Goal: Task Accomplishment & Management: Complete application form

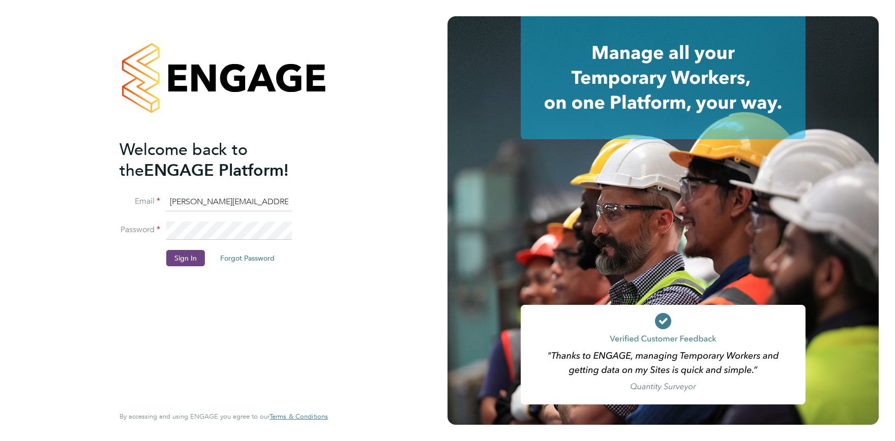
click at [174, 262] on button "Sign In" at bounding box center [185, 258] width 39 height 16
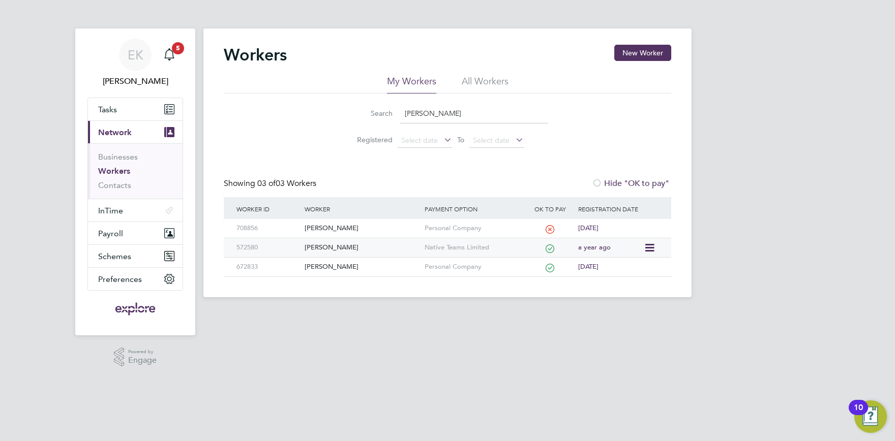
type input "omar"
click at [346, 249] on div "[PERSON_NAME]" at bounding box center [361, 247] width 119 height 19
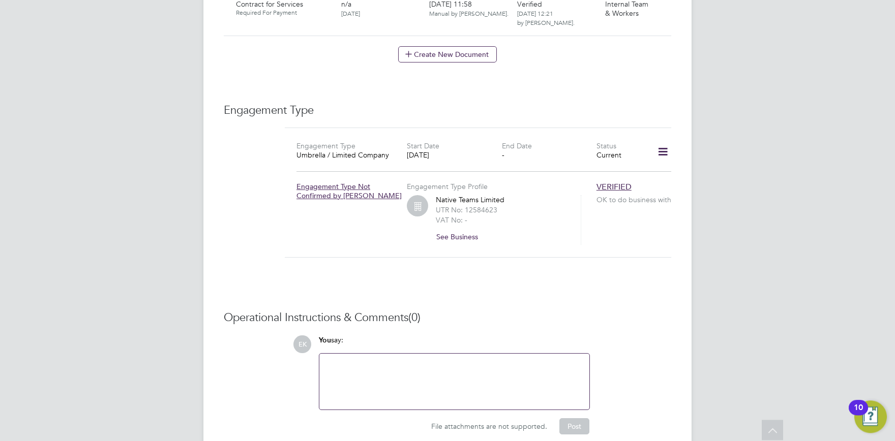
scroll to position [1071, 0]
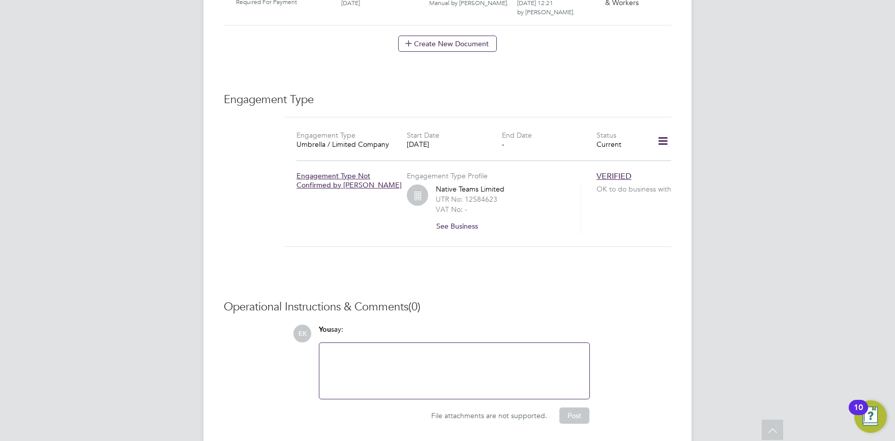
click at [669, 130] on icon at bounding box center [663, 141] width 18 height 23
click at [618, 152] on li "Edit Engagement Type" at bounding box center [609, 150] width 116 height 14
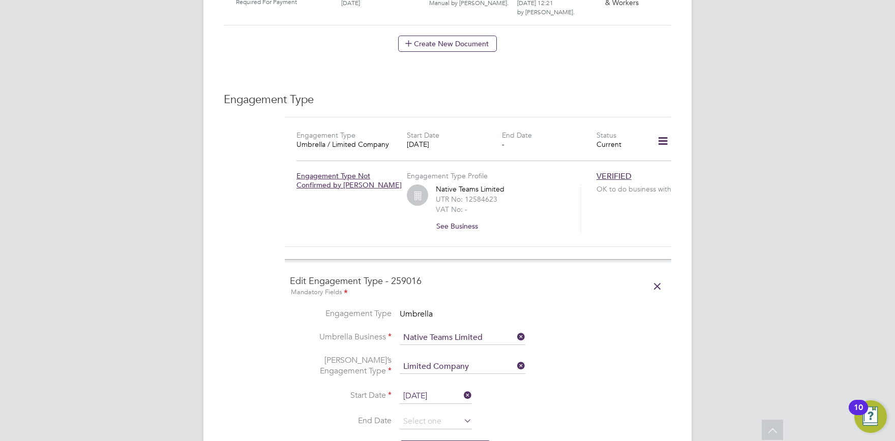
click at [492, 331] on input "Native Teams Limited" at bounding box center [463, 338] width 126 height 14
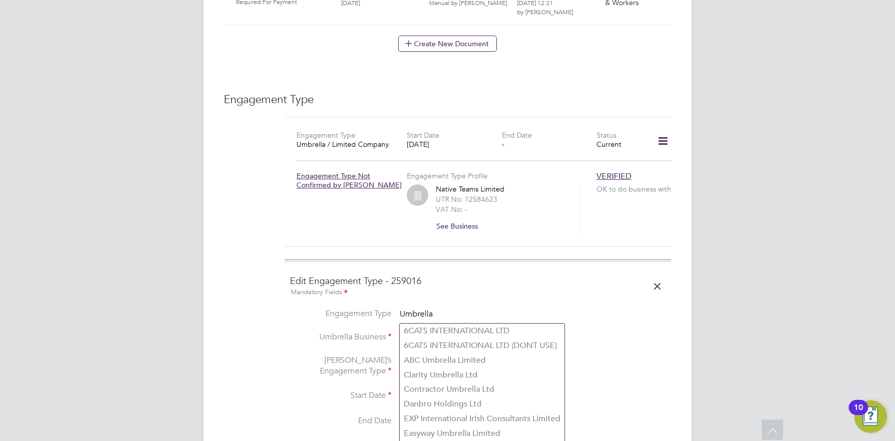
click at [447, 309] on li "Engagement Type Umbrella" at bounding box center [478, 320] width 376 height 23
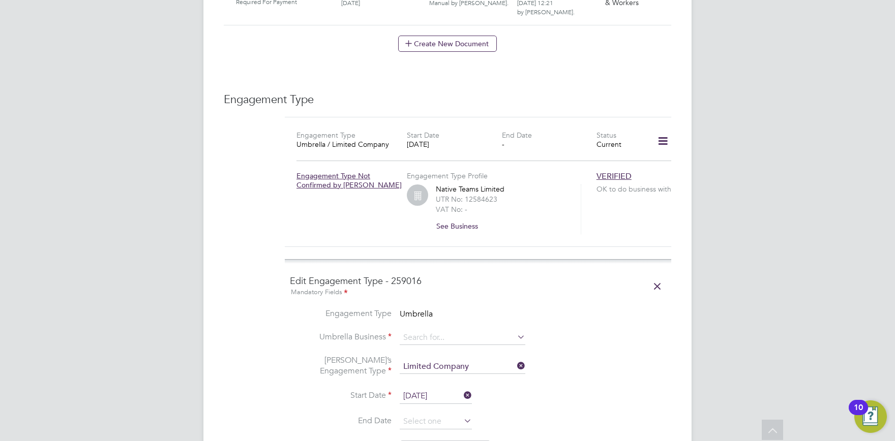
click at [423, 309] on span "Umbrella" at bounding box center [416, 314] width 33 height 10
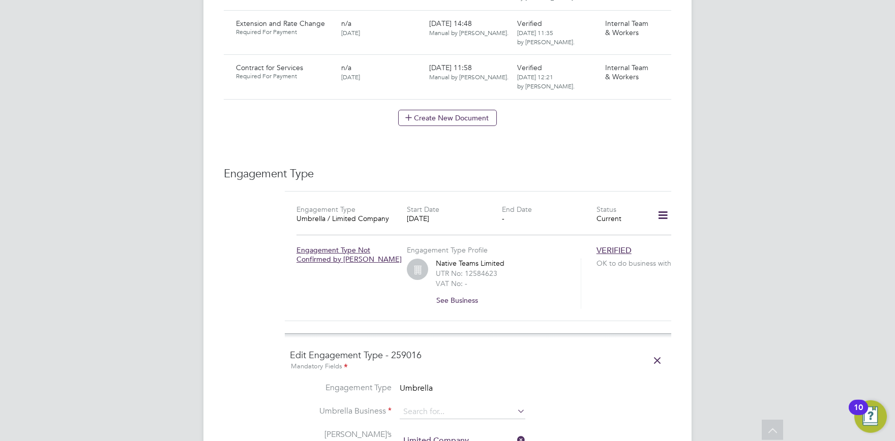
scroll to position [1015, 0]
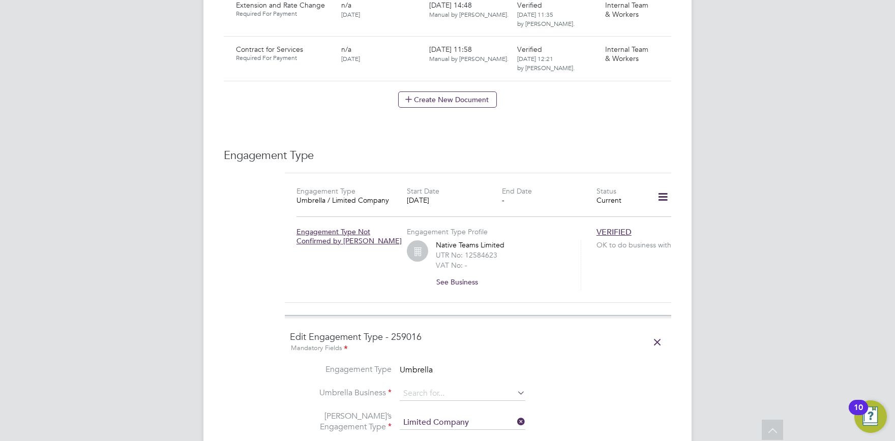
click at [663, 186] on icon at bounding box center [663, 197] width 18 height 23
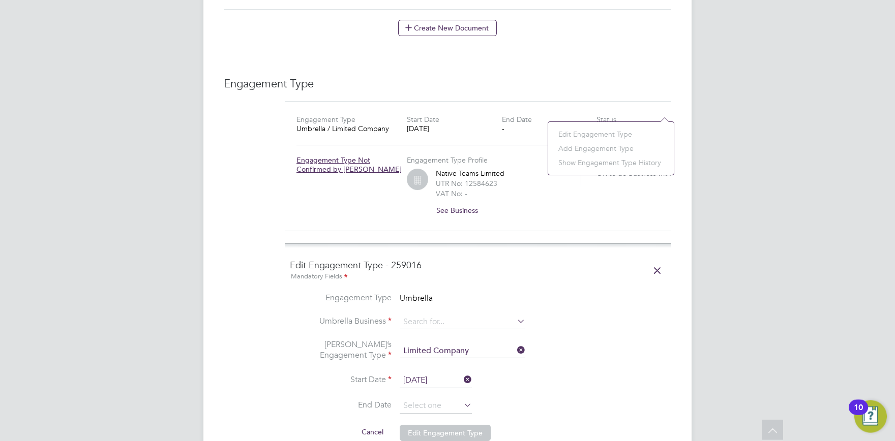
scroll to position [1127, 0]
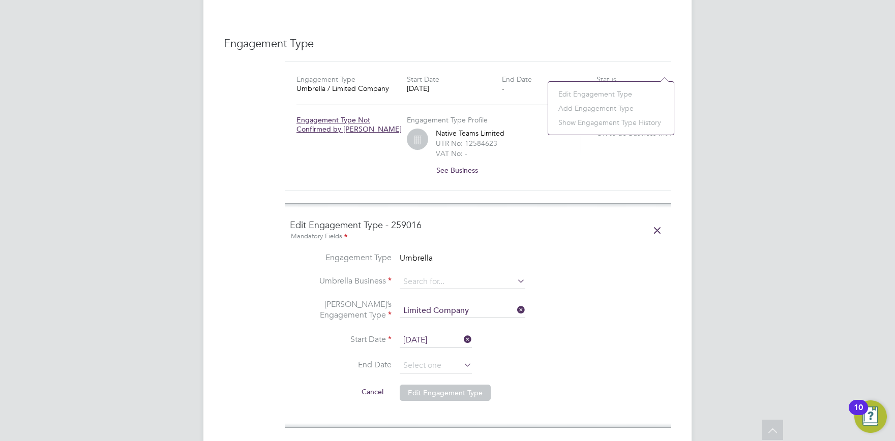
click at [654, 219] on icon at bounding box center [657, 230] width 18 height 23
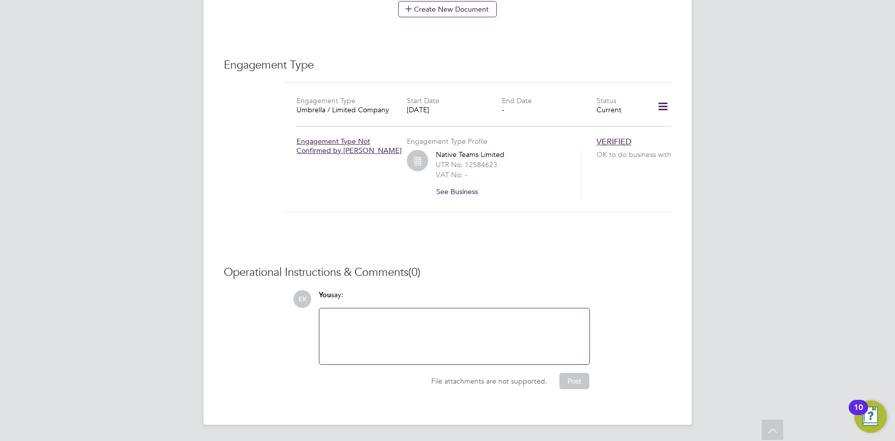
scroll to position [1084, 0]
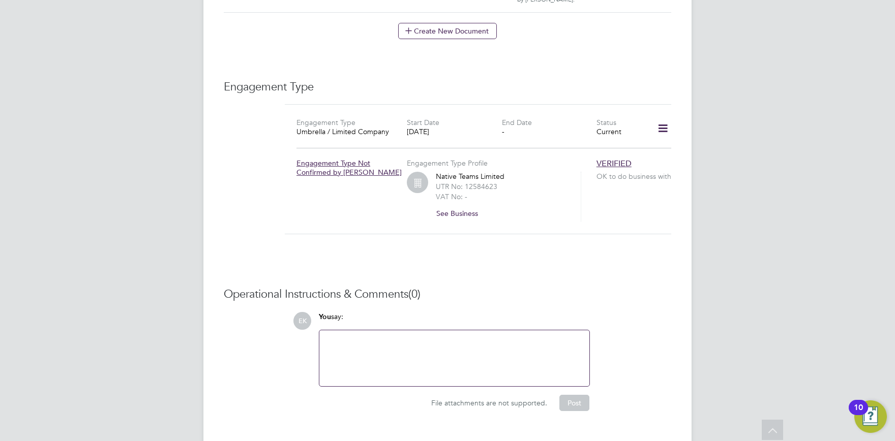
click at [663, 117] on icon at bounding box center [663, 128] width 18 height 23
click at [612, 138] on li "Edit Engagement Type" at bounding box center [609, 137] width 116 height 14
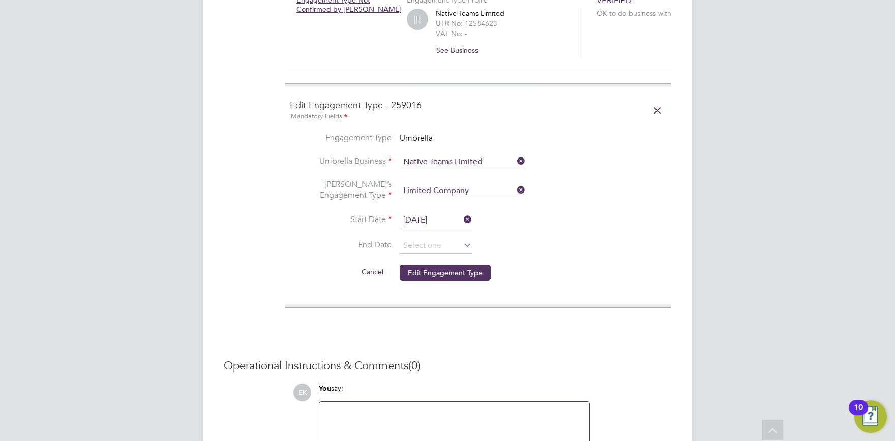
scroll to position [1252, 0]
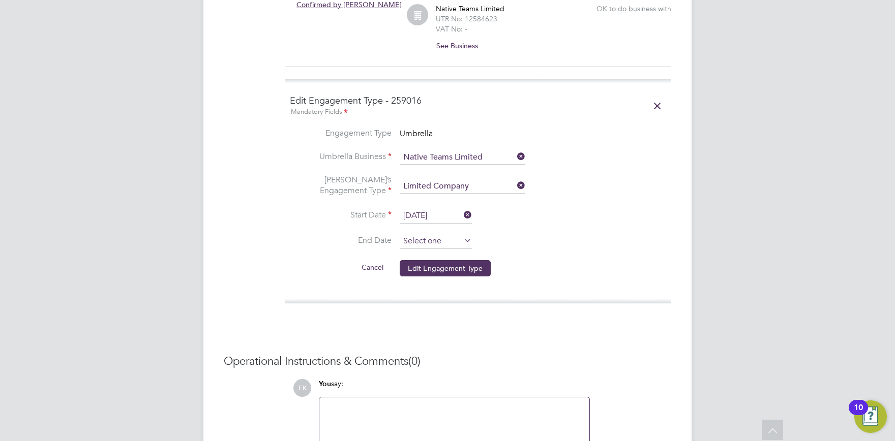
click at [427, 234] on input at bounding box center [436, 241] width 72 height 15
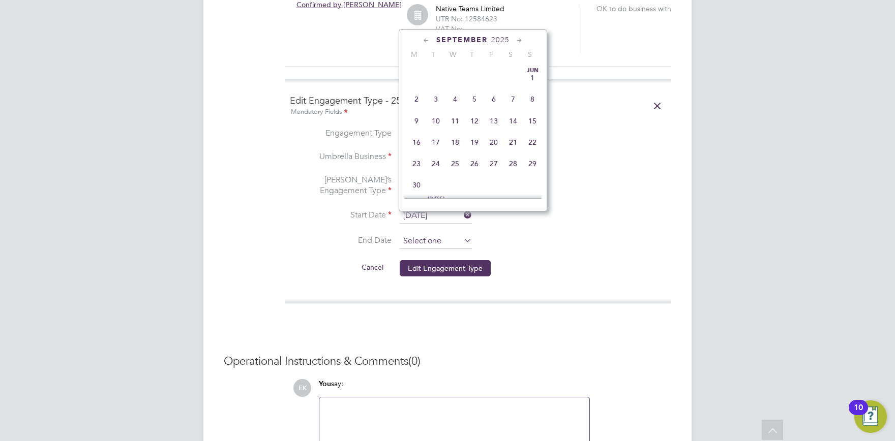
scroll to position [302, 0]
click at [427, 37] on icon at bounding box center [427, 40] width 10 height 11
click at [416, 162] on span "25" at bounding box center [416, 162] width 19 height 19
type input "25 Aug 2025"
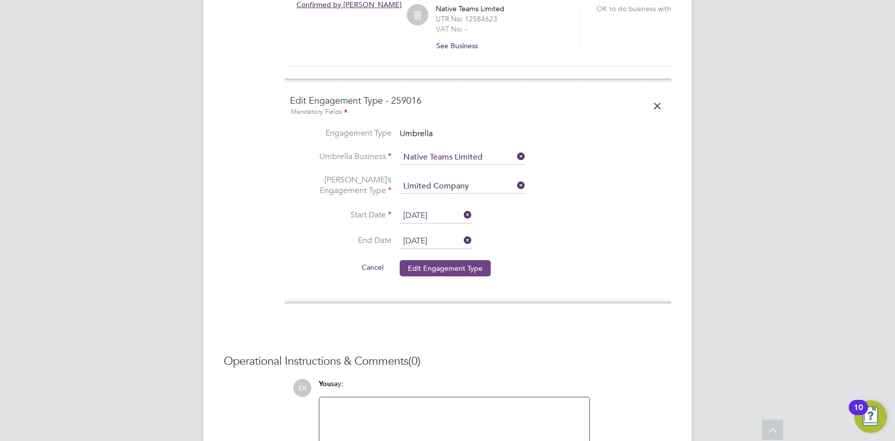
click at [460, 260] on button "Edit Engagement Type" at bounding box center [445, 268] width 91 height 16
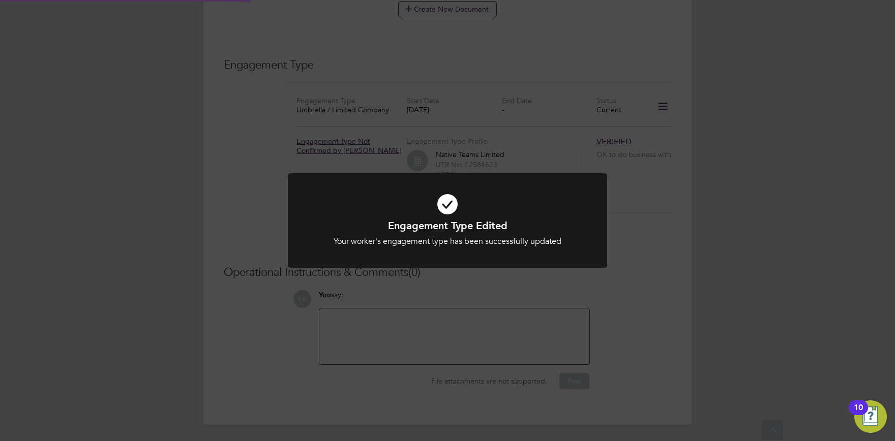
scroll to position [1084, 0]
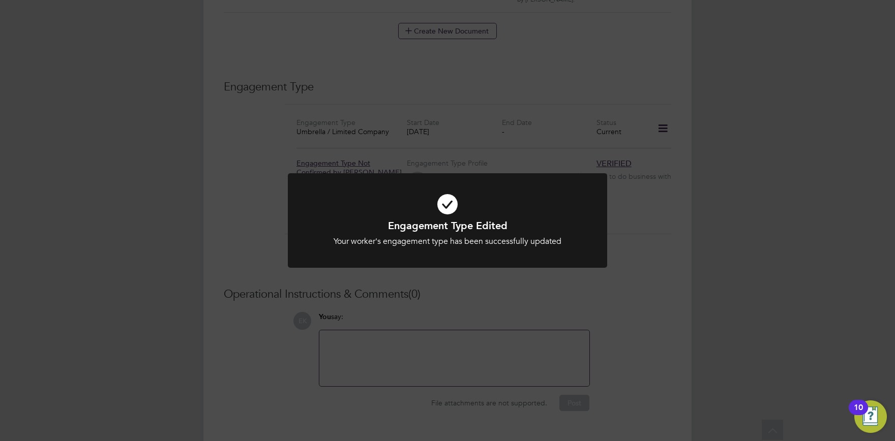
click at [538, 292] on div "Engagement Type Edited Your worker's engagement type has been successfully upda…" at bounding box center [447, 220] width 895 height 441
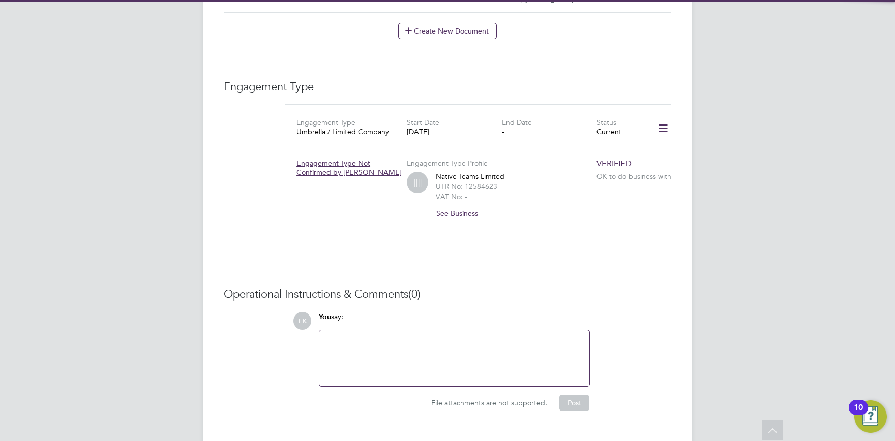
scroll to position [1028, 0]
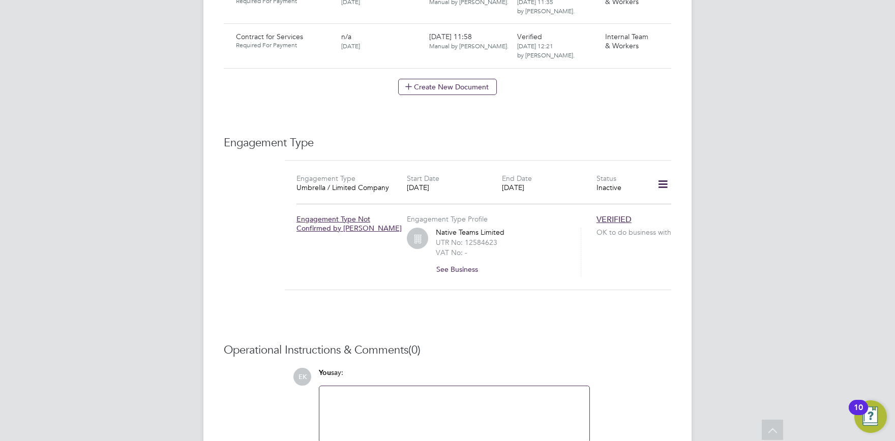
click at [663, 173] on icon at bounding box center [663, 184] width 18 height 23
click at [596, 204] on li "Add Engagement Type" at bounding box center [609, 207] width 116 height 14
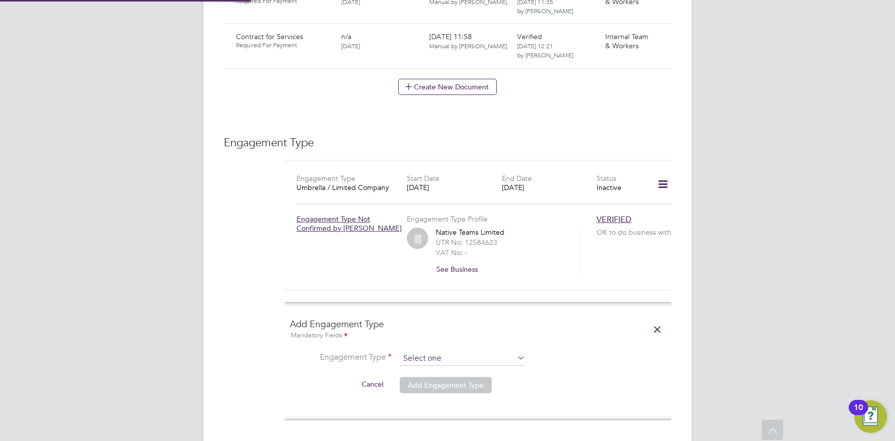
click at [467, 352] on input at bounding box center [463, 359] width 126 height 14
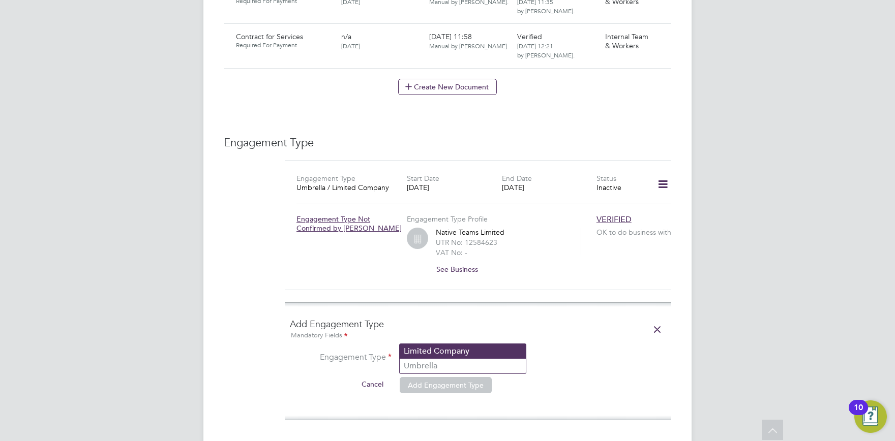
click at [465, 356] on li "Limited Company" at bounding box center [463, 351] width 126 height 15
type input "Limited Company"
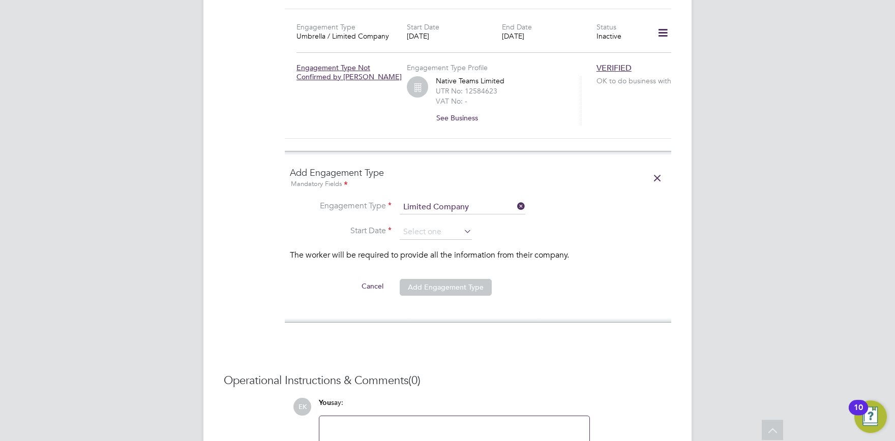
scroll to position [1196, 0]
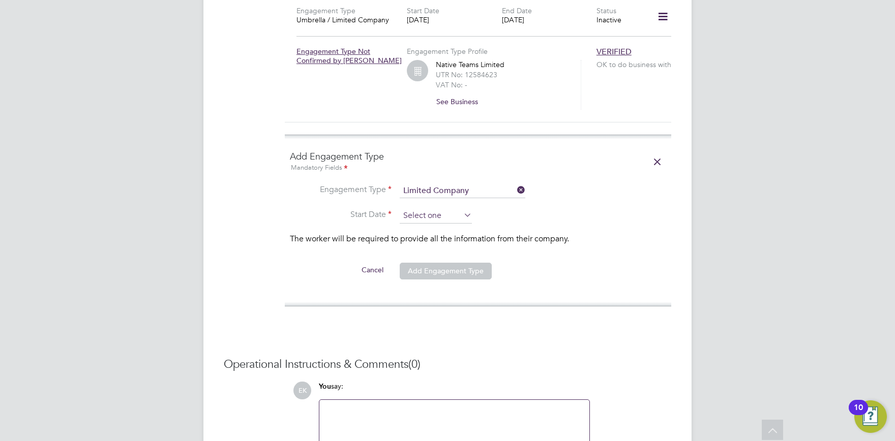
click at [437, 208] on input at bounding box center [436, 215] width 72 height 15
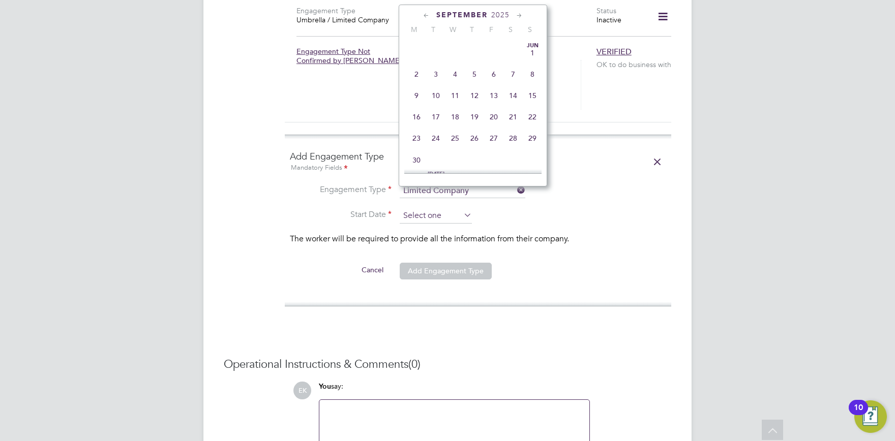
scroll to position [302, 0]
click at [433, 75] on span "26" at bounding box center [435, 72] width 19 height 19
type input "26 Aug 2025"
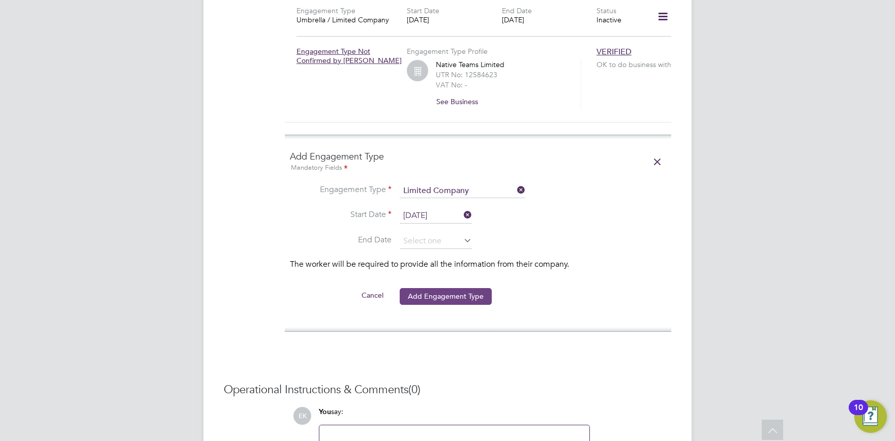
click at [467, 288] on button "Add Engagement Type" at bounding box center [446, 296] width 92 height 16
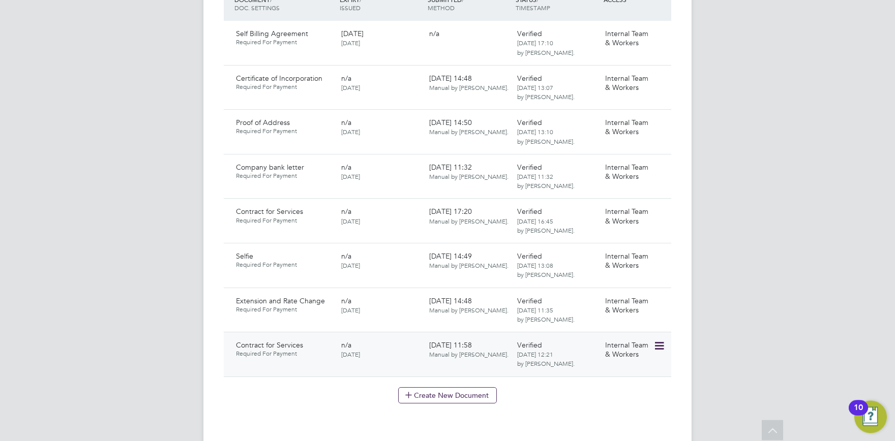
scroll to position [637, 0]
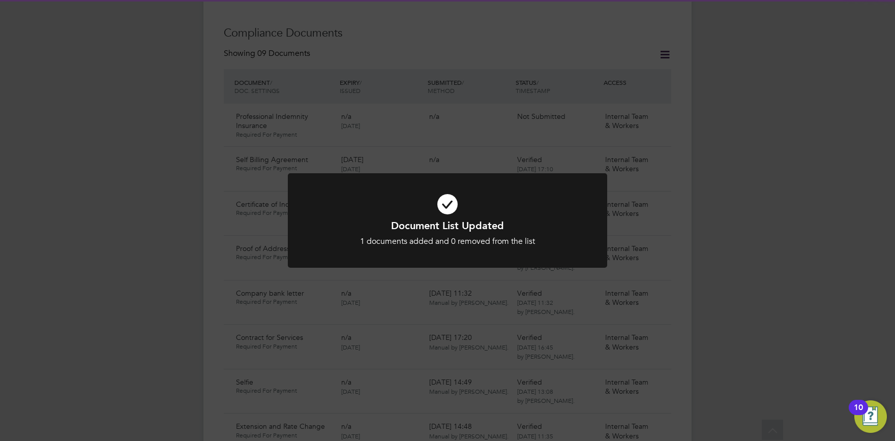
click at [628, 290] on div "Document List Updated 1 documents added and 0 removed from the list Cancel Okay" at bounding box center [447, 220] width 895 height 441
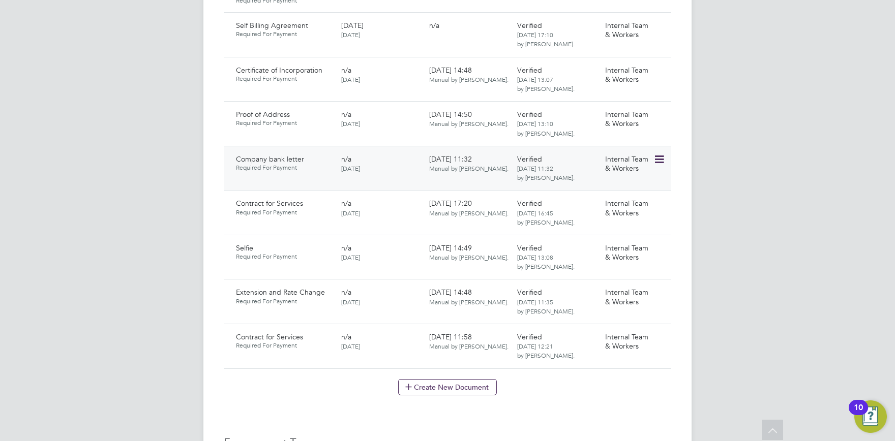
scroll to position [748, 0]
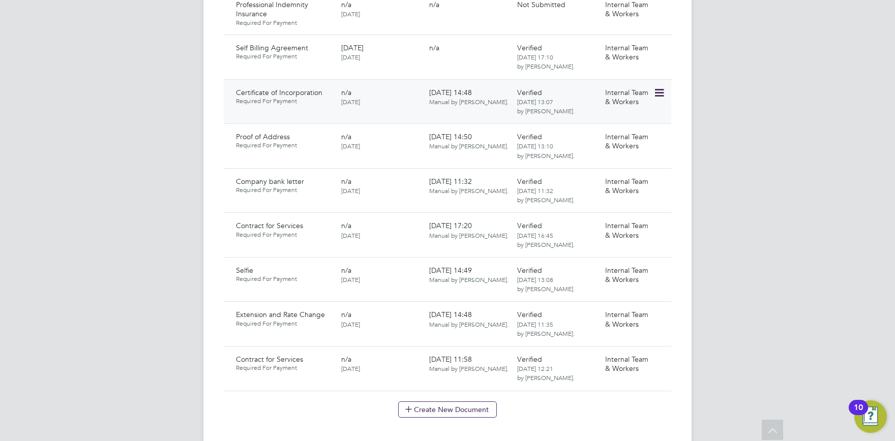
click at [658, 87] on icon at bounding box center [658, 93] width 10 height 12
click at [622, 107] on li "Download Document" at bounding box center [622, 111] width 81 height 14
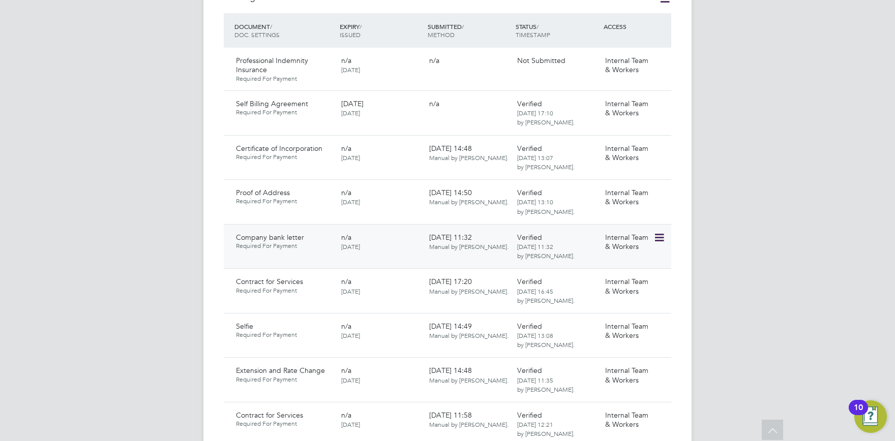
scroll to position [525, 0]
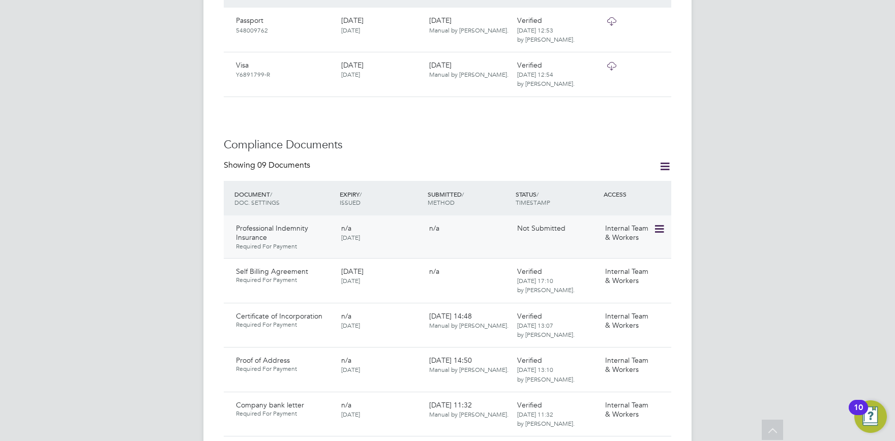
click at [661, 223] on icon at bounding box center [658, 229] width 10 height 12
click at [616, 262] on li "Request Document" at bounding box center [626, 261] width 75 height 14
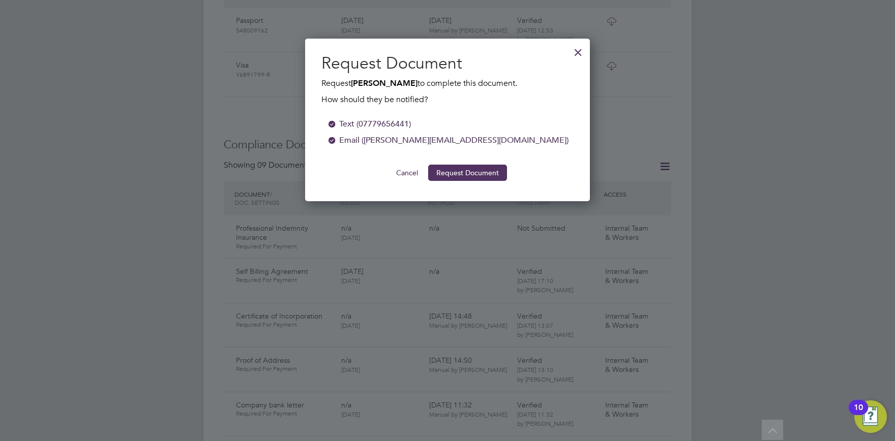
scroll to position [163, 285]
click at [473, 178] on button "Request Document" at bounding box center [467, 173] width 79 height 16
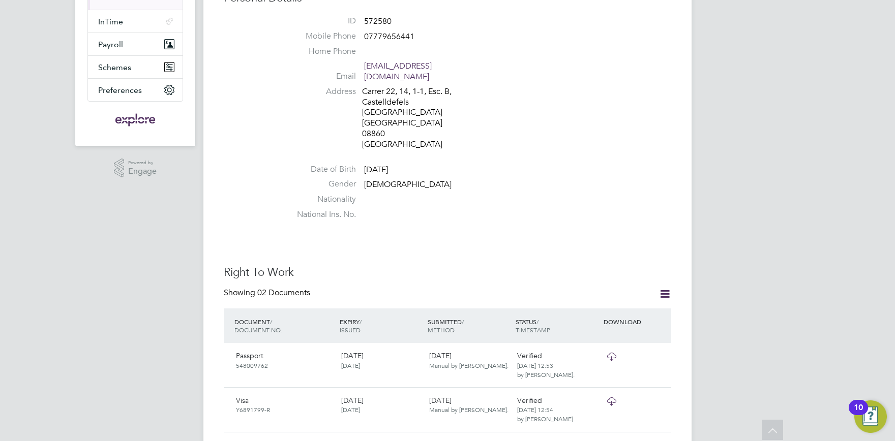
scroll to position [0, 0]
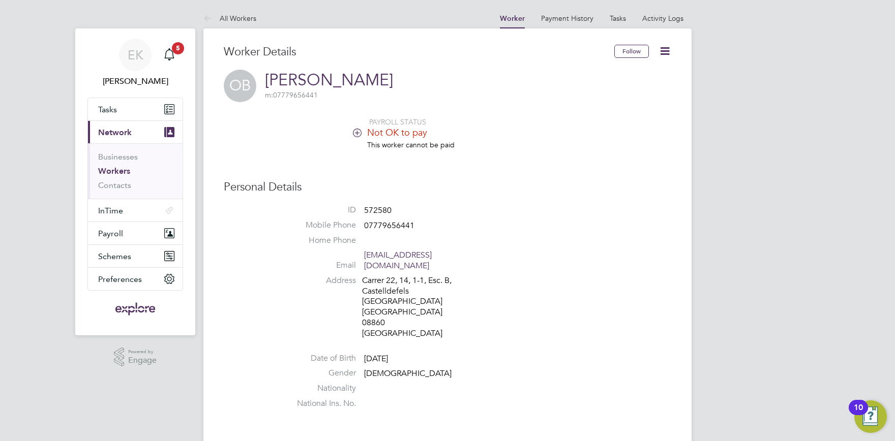
click at [112, 163] on li "Businesses" at bounding box center [136, 159] width 76 height 14
drag, startPoint x: 111, startPoint y: 170, endPoint x: 118, endPoint y: 170, distance: 6.6
click at [112, 170] on link "Workers" at bounding box center [114, 171] width 32 height 10
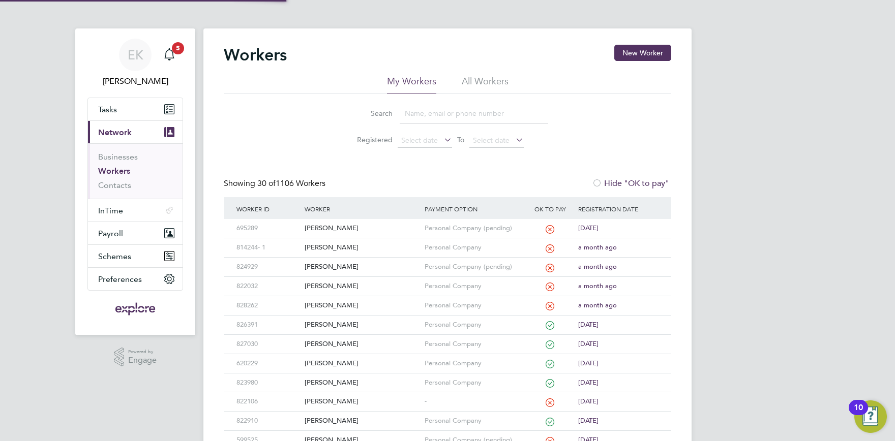
click at [422, 109] on input at bounding box center [474, 114] width 148 height 20
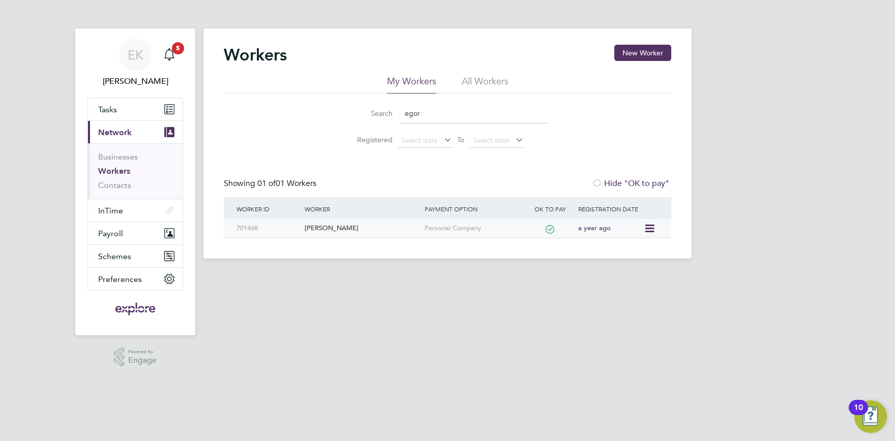
click at [327, 227] on div "Egor Mikhailov" at bounding box center [361, 228] width 119 height 19
click at [448, 103] on li "Search egor" at bounding box center [447, 114] width 227 height 30
click at [449, 112] on input "egor" at bounding box center [474, 114] width 148 height 20
drag, startPoint x: 483, startPoint y: 118, endPoint x: 231, endPoint y: 112, distance: 252.3
click at [400, 112] on input "egor" at bounding box center [474, 114] width 148 height 20
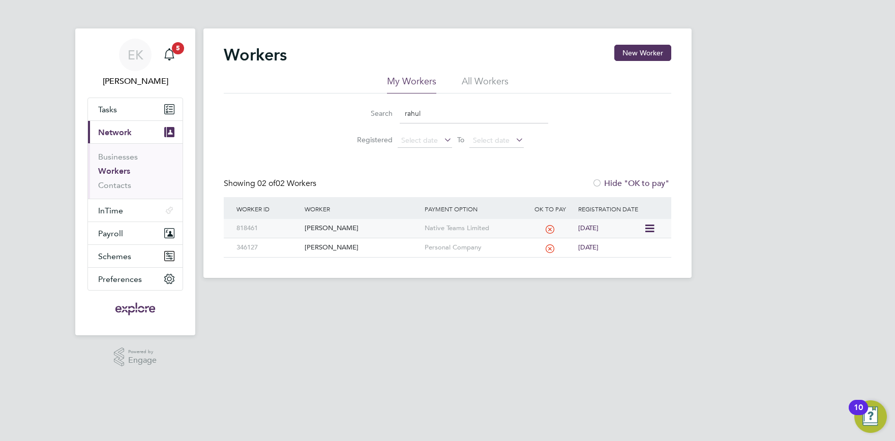
click at [339, 228] on div "Rahul Dastidar" at bounding box center [361, 228] width 119 height 19
click at [456, 117] on input "rahul" at bounding box center [474, 114] width 148 height 20
drag, startPoint x: 471, startPoint y: 109, endPoint x: 149, endPoint y: 111, distance: 321.8
click at [400, 110] on input "rahul" at bounding box center [474, 114] width 148 height 20
type input "anton"
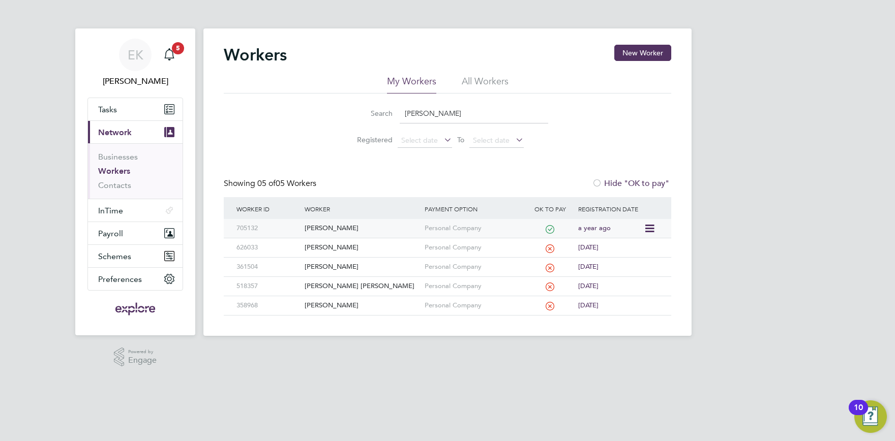
click at [345, 228] on div "Anton Tsikhanau" at bounding box center [361, 228] width 119 height 19
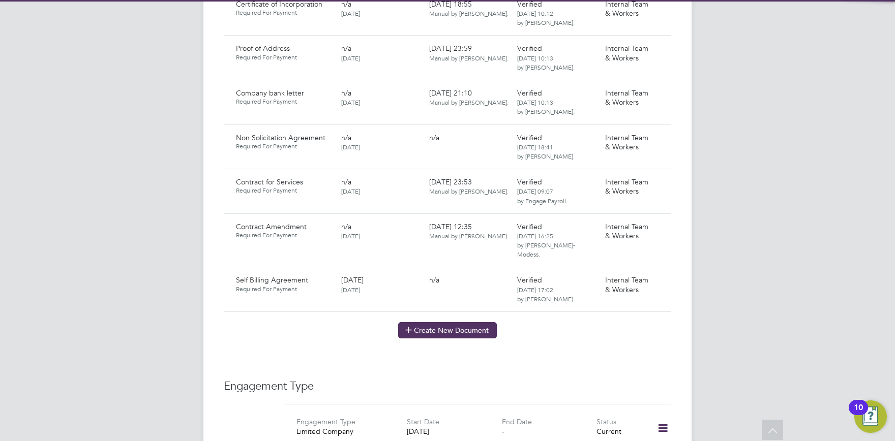
scroll to position [895, 0]
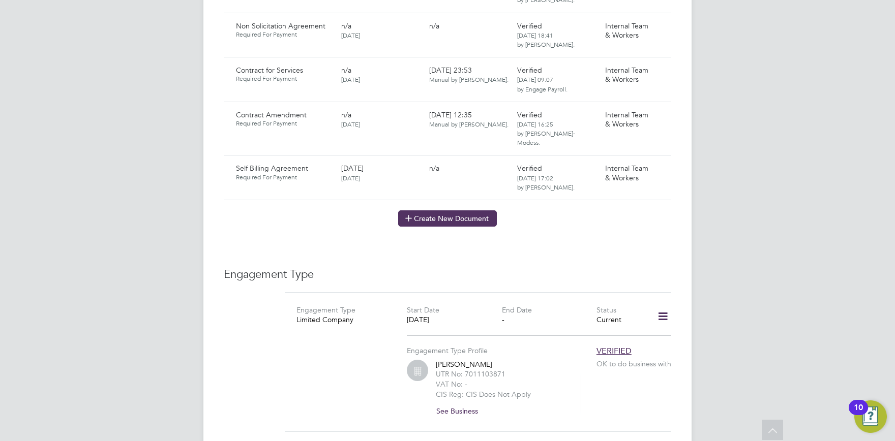
click at [436, 210] on button "Create New Document" at bounding box center [447, 218] width 99 height 16
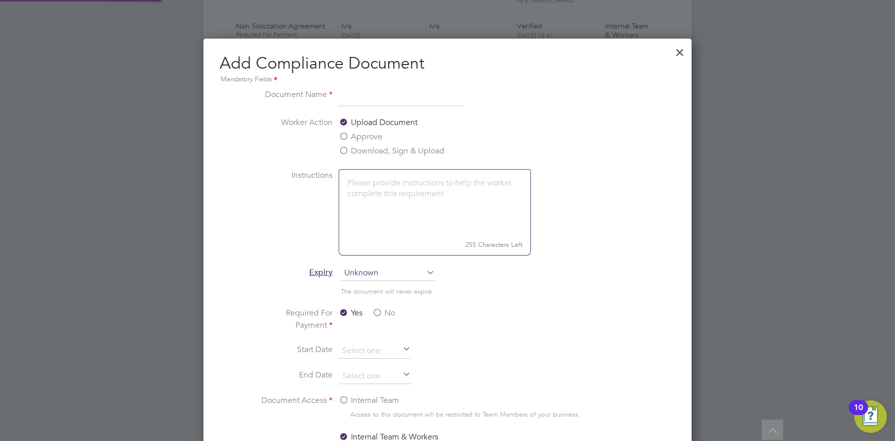
scroll to position [533, 489]
click at [409, 98] on input "Contract Extensiopn 1" at bounding box center [402, 97] width 126 height 18
type input "Contract Extension 1"
click at [406, 148] on label "Download, Sign & Upload" at bounding box center [392, 151] width 106 height 12
click at [0, 0] on input "Download, Sign & Upload" at bounding box center [0, 0] width 0 height 0
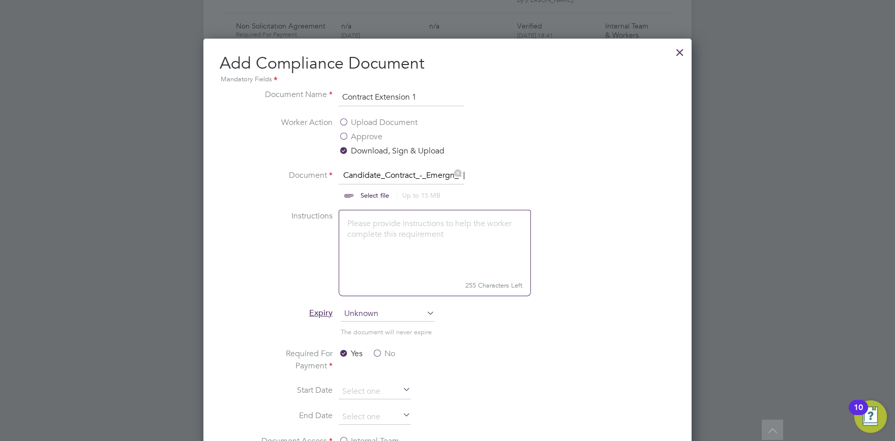
scroll to position [1094, 0]
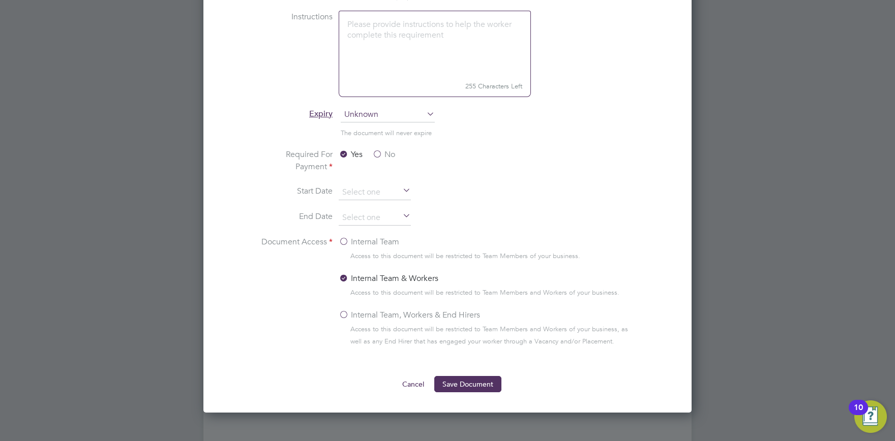
click at [454, 380] on button "Save Document" at bounding box center [467, 384] width 67 height 16
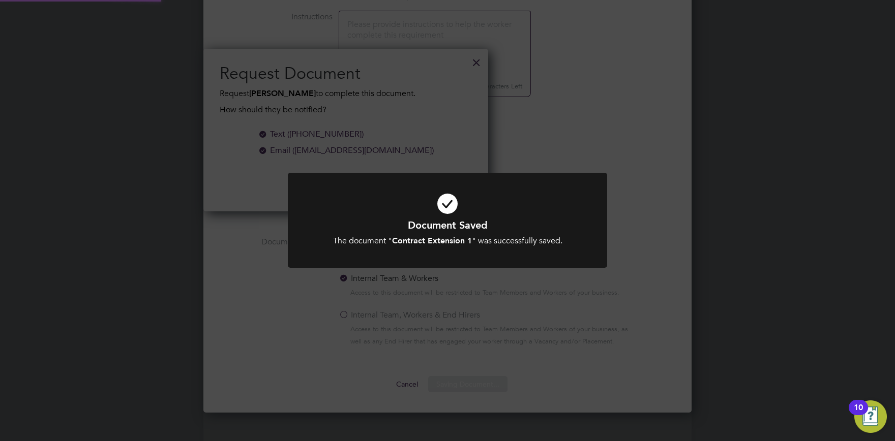
scroll to position [163, 285]
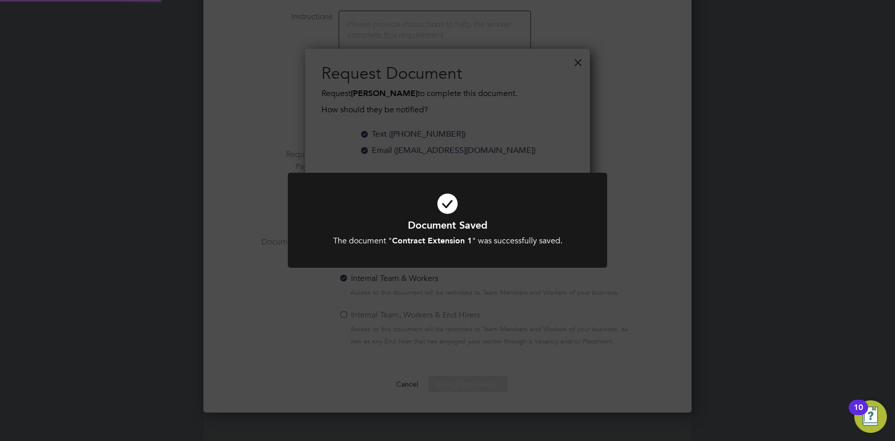
click at [456, 382] on div "Document Saved The document " Contract Extension 1 " was successfully saved. Ca…" at bounding box center [447, 220] width 895 height 441
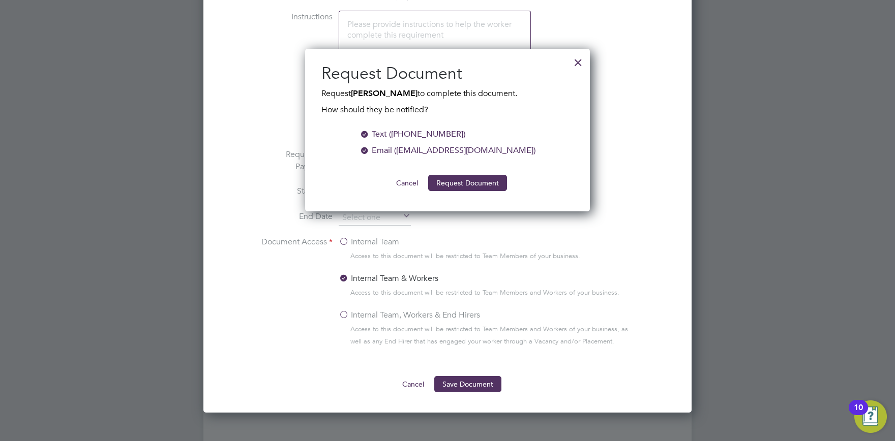
click at [447, 193] on div "Request Document Request Egor Mikhailov to complete this document. How should t…" at bounding box center [447, 130] width 285 height 163
click at [476, 177] on button "Request Document" at bounding box center [467, 183] width 79 height 16
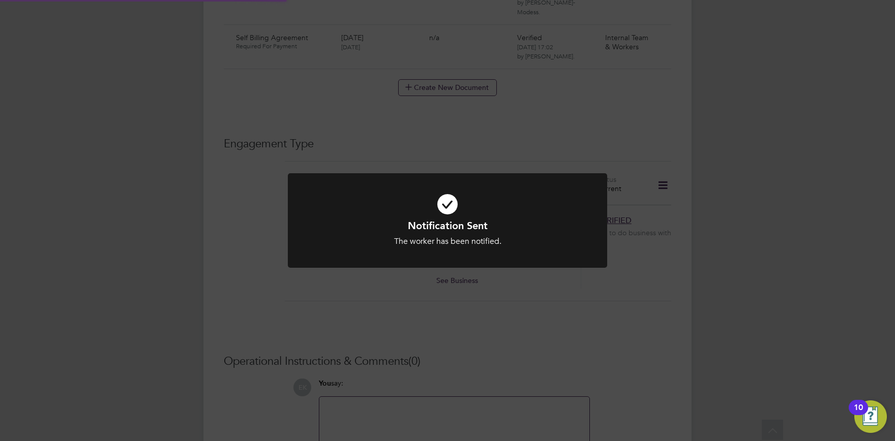
scroll to position [1094, 0]
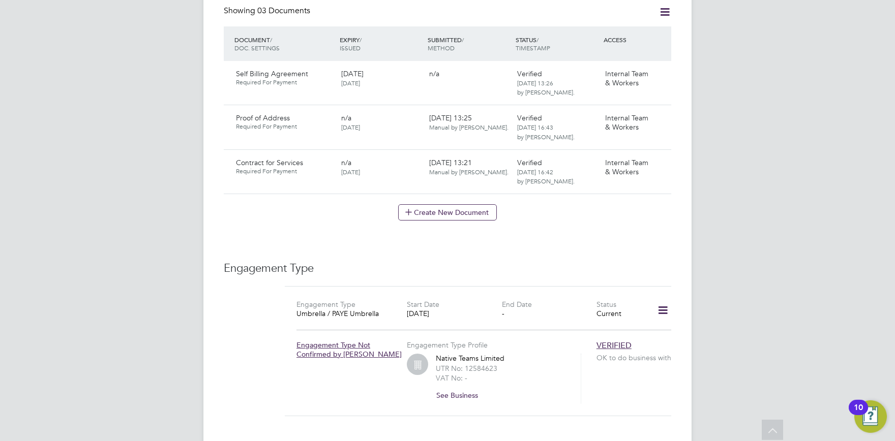
scroll to position [671, 0]
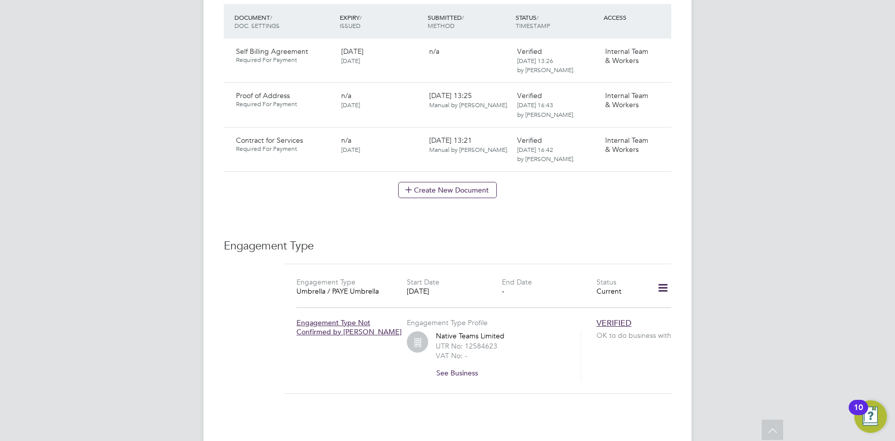
click at [664, 277] on icon at bounding box center [663, 288] width 18 height 23
click at [585, 297] on li "Edit Engagement Type" at bounding box center [609, 297] width 116 height 14
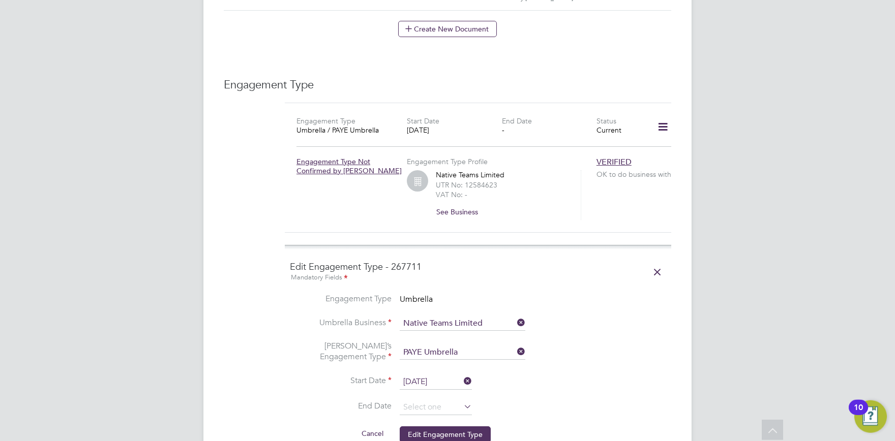
scroll to position [895, 0]
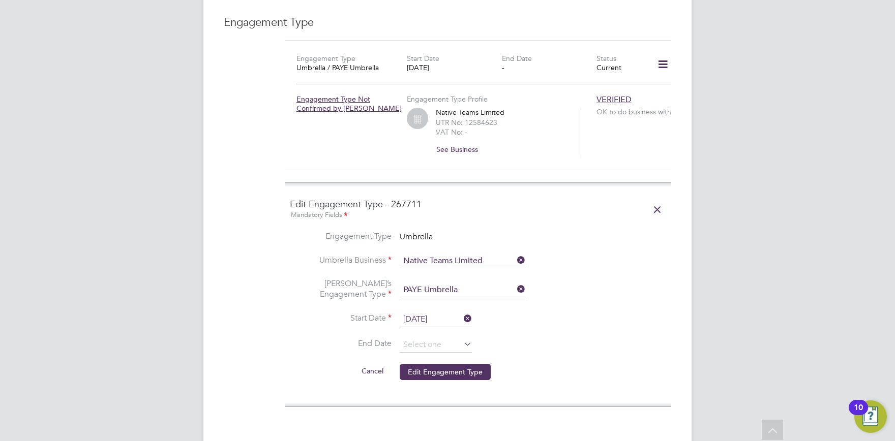
click at [657, 198] on icon at bounding box center [657, 209] width 18 height 23
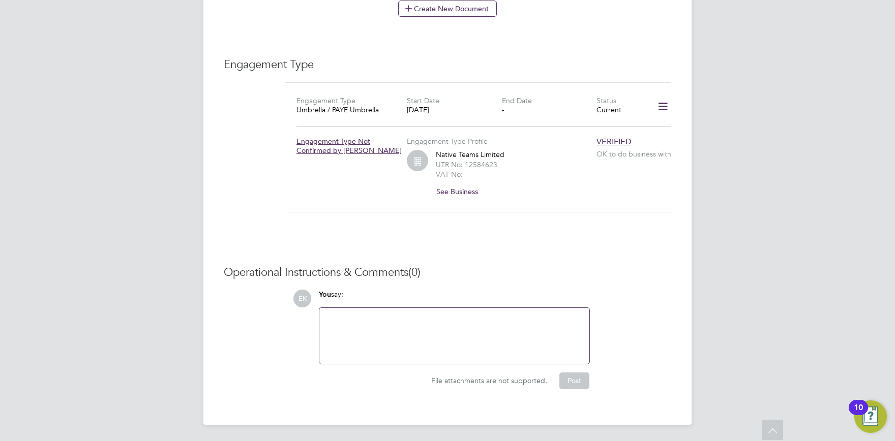
scroll to position [831, 0]
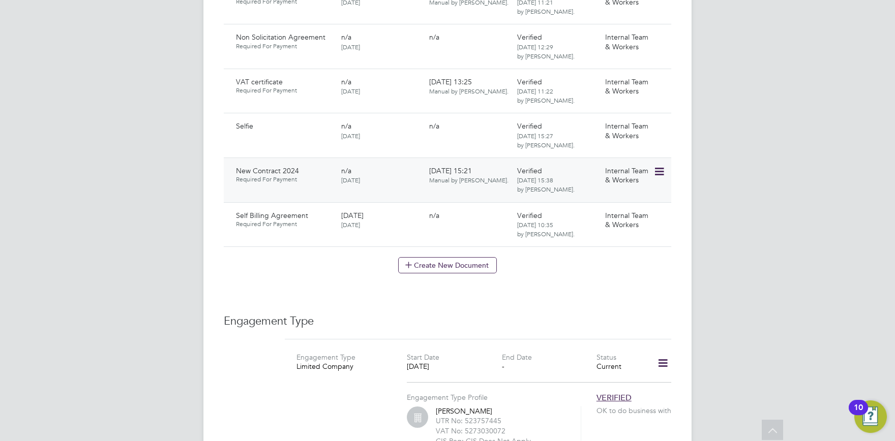
scroll to position [951, 0]
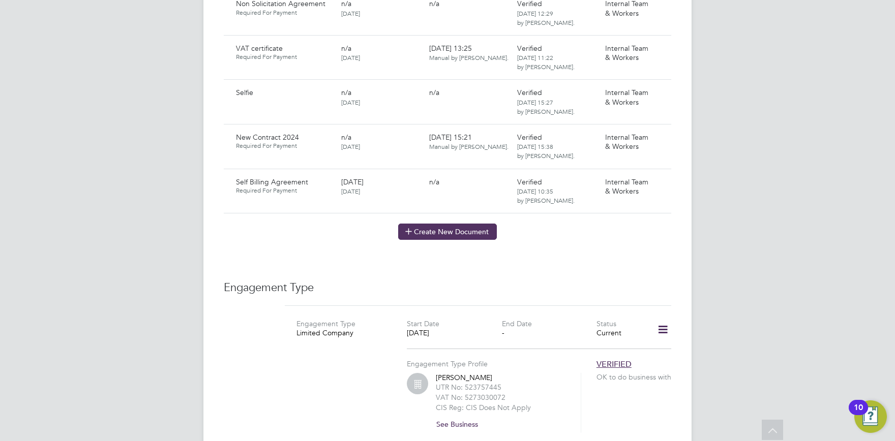
click at [428, 224] on button "Create New Document" at bounding box center [447, 232] width 99 height 16
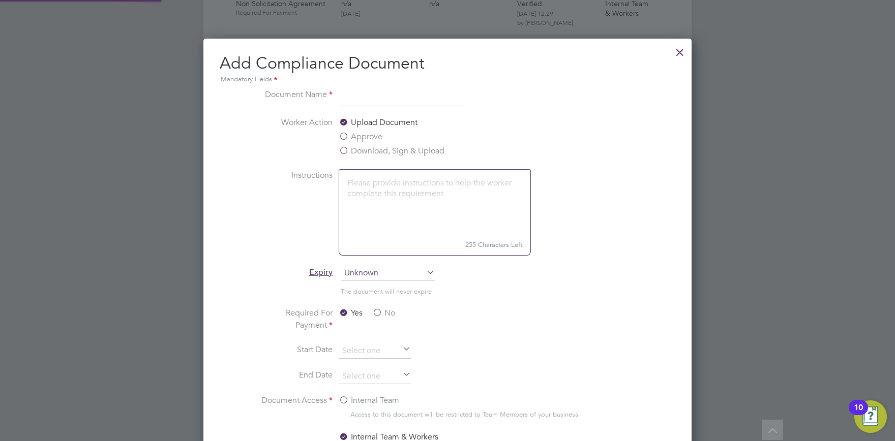
scroll to position [533, 489]
type input "Contract Extension 2 (2025)"
click at [359, 149] on label "Download, Sign & Upload" at bounding box center [392, 151] width 106 height 12
click at [0, 0] on input "Download, Sign & Upload" at bounding box center [0, 0] width 0 height 0
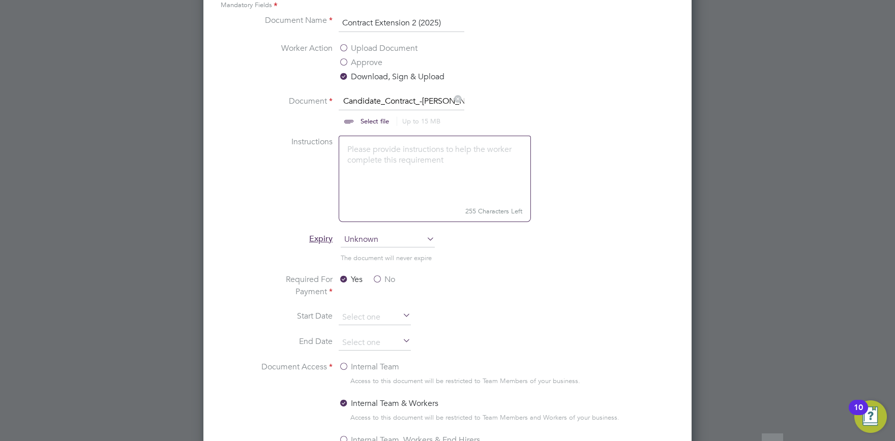
scroll to position [1172, 0]
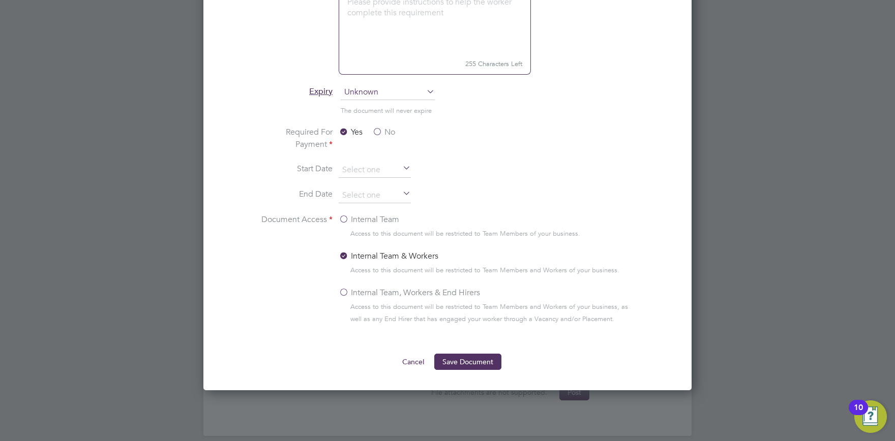
click at [467, 357] on button "Save Document" at bounding box center [467, 362] width 67 height 16
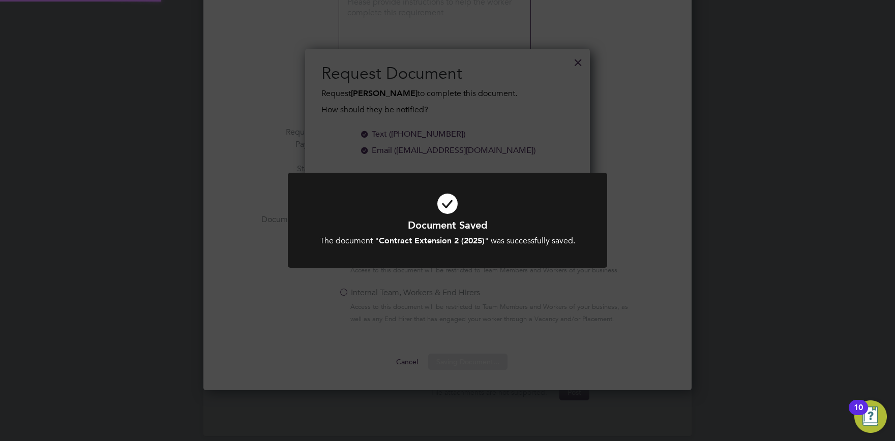
scroll to position [163, 285]
click at [430, 333] on div "Document Saved The document " Contract Extension 2 (2025) " was successfully sa…" at bounding box center [447, 220] width 895 height 441
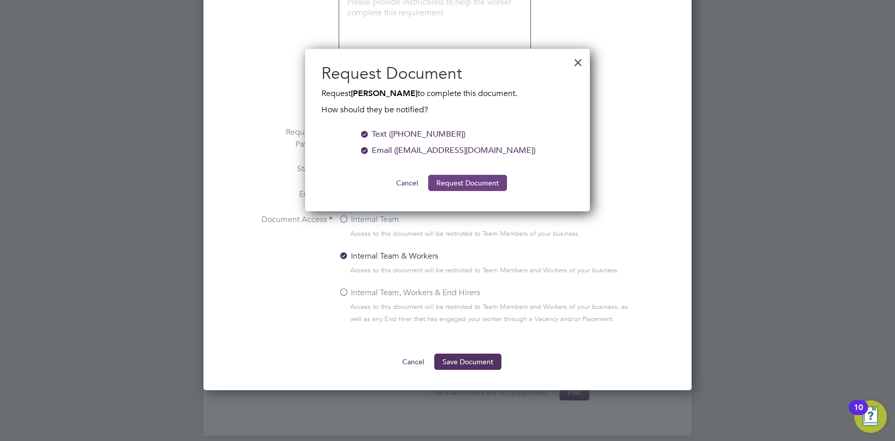
click at [462, 176] on button "Request Document" at bounding box center [467, 183] width 79 height 16
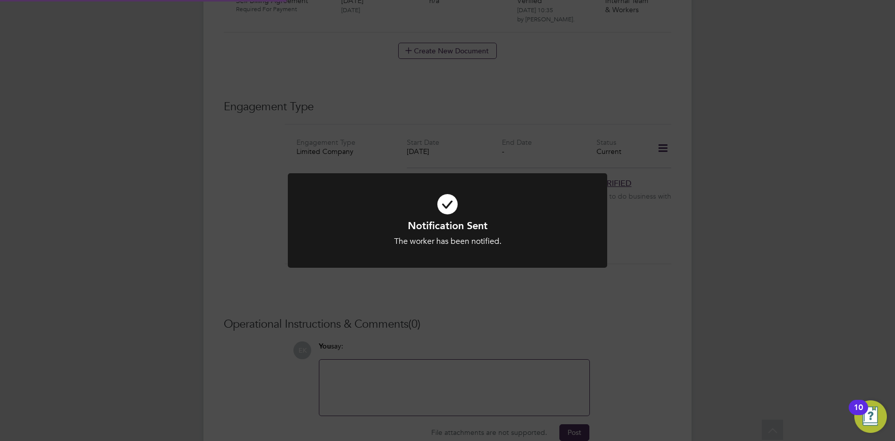
scroll to position [1172, 0]
click at [506, 317] on div "Notification Sent The worker has been notified. Cancel Okay" at bounding box center [447, 220] width 895 height 441
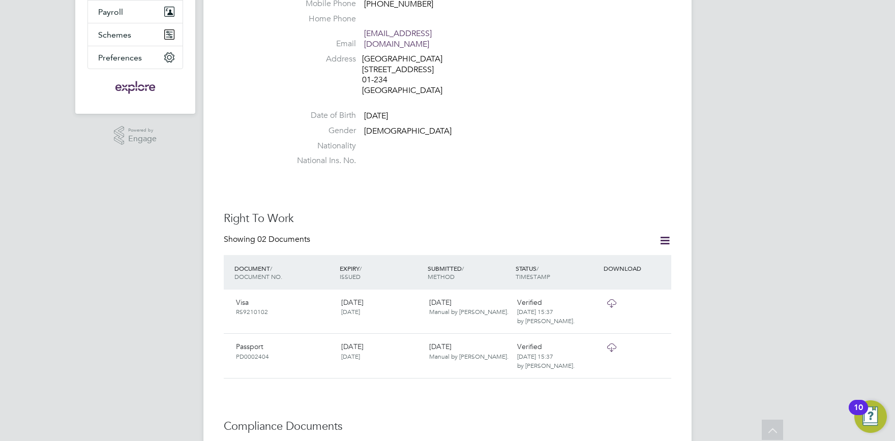
scroll to position [0, 0]
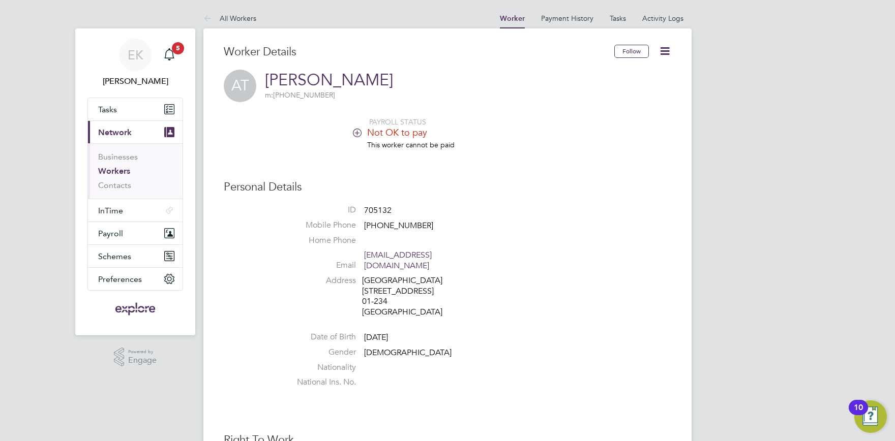
click at [108, 175] on link "Workers" at bounding box center [114, 171] width 32 height 10
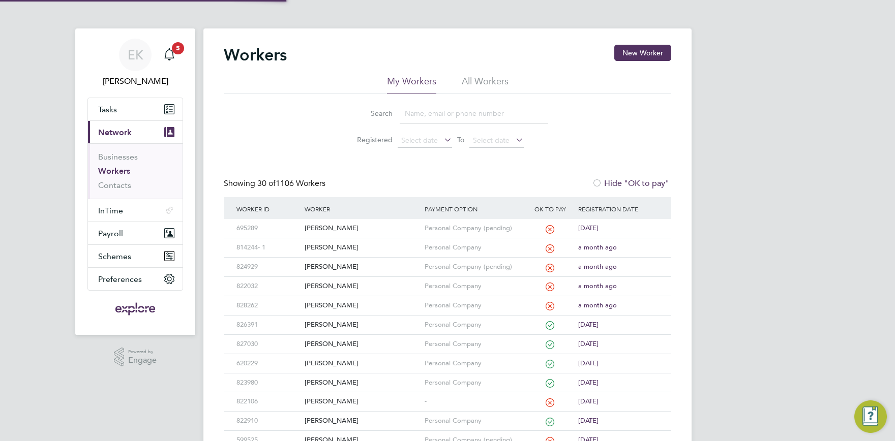
click at [429, 113] on input at bounding box center [474, 114] width 148 height 20
paste input "SLEZAVINA"
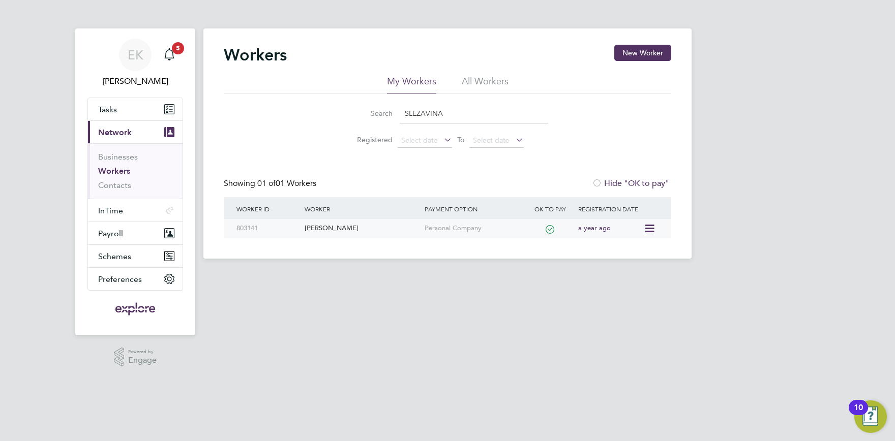
type input "SLEZAVINA"
click at [329, 222] on div "[PERSON_NAME]" at bounding box center [361, 228] width 119 height 19
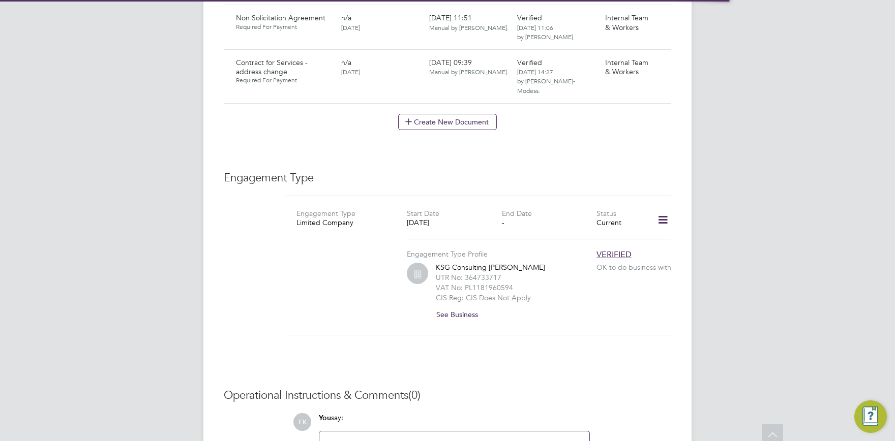
scroll to position [893, 0]
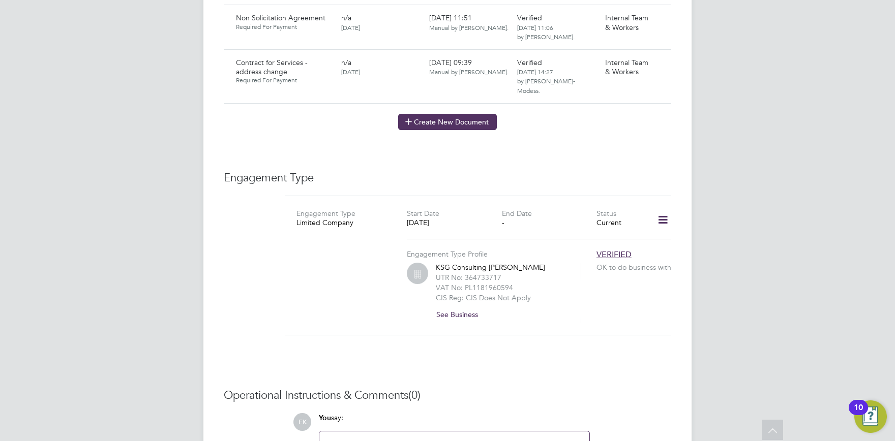
click at [442, 114] on button "Create New Document" at bounding box center [447, 122] width 99 height 16
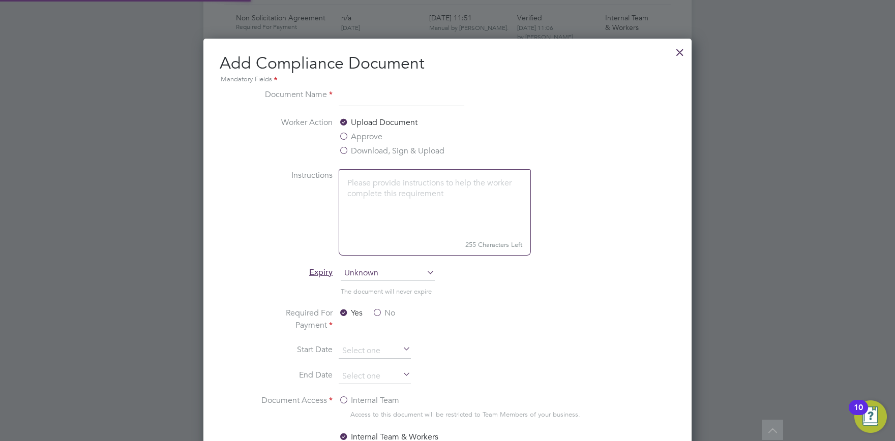
scroll to position [533, 489]
type input "Contract Extension 1"
click at [380, 152] on label "Download, Sign & Upload" at bounding box center [392, 151] width 106 height 12
click at [0, 0] on input "Download, Sign & Upload" at bounding box center [0, 0] width 0 height 0
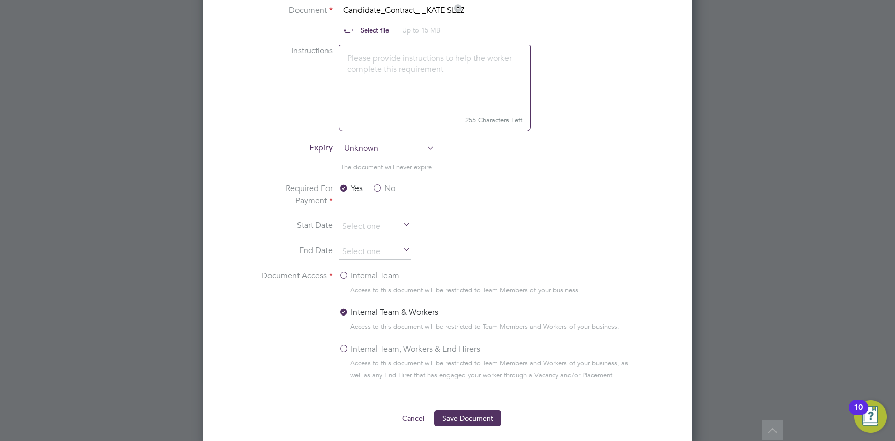
scroll to position [1064, 0]
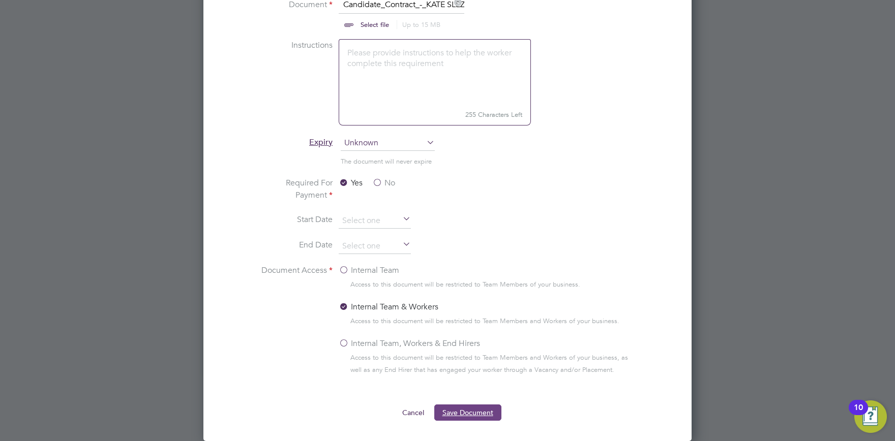
click at [475, 408] on button "Save Document" at bounding box center [467, 413] width 67 height 16
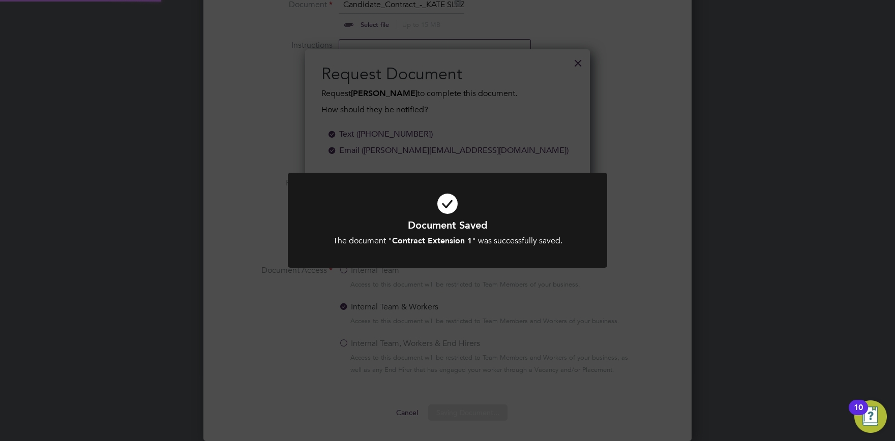
scroll to position [163, 285]
click at [468, 345] on div "Document Saved The document " Contract Extension 1 " was successfully saved. Ca…" at bounding box center [447, 220] width 895 height 441
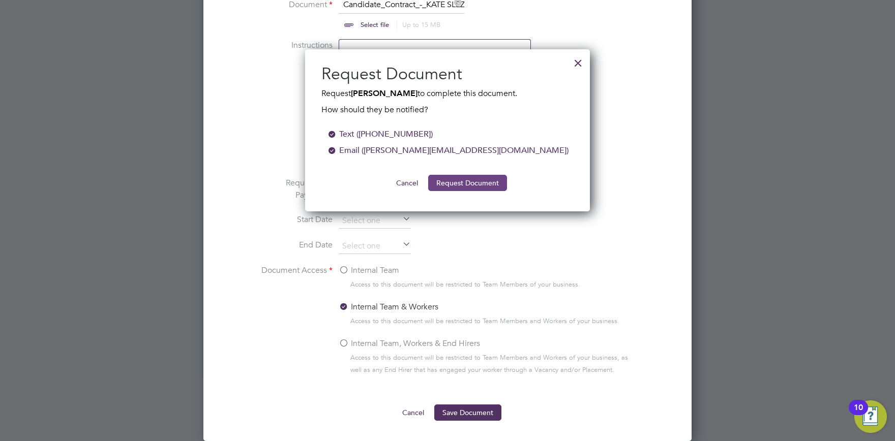
click at [453, 182] on button "Request Document" at bounding box center [467, 183] width 79 height 16
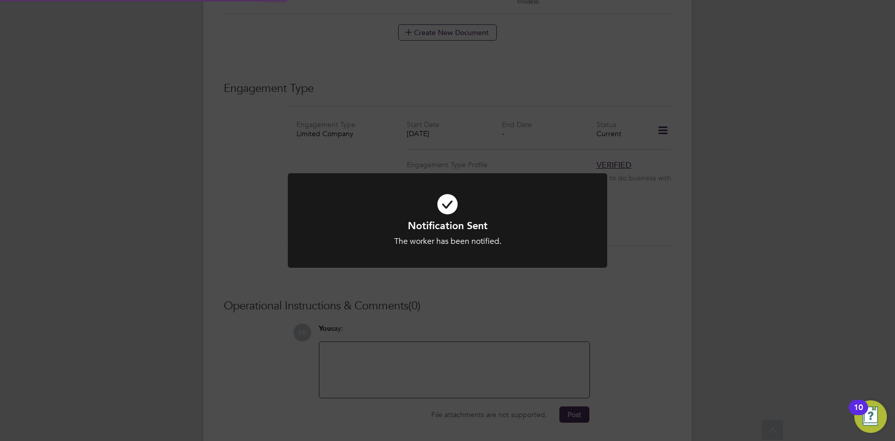
scroll to position [1020, 0]
click at [418, 298] on div "Notification Sent The worker has been notified. Cancel Okay" at bounding box center [447, 220] width 895 height 441
